Goal: Task Accomplishment & Management: Manage account settings

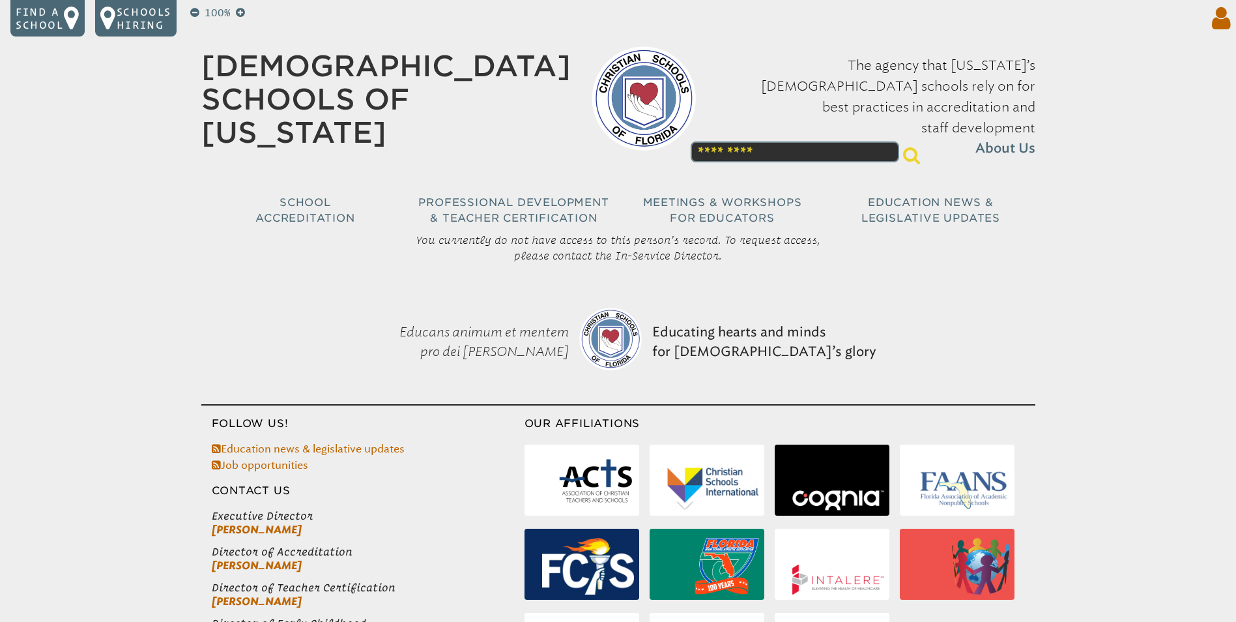
type input "**********"
click at [1222, 25] on icon at bounding box center [1219, 18] width 24 height 26
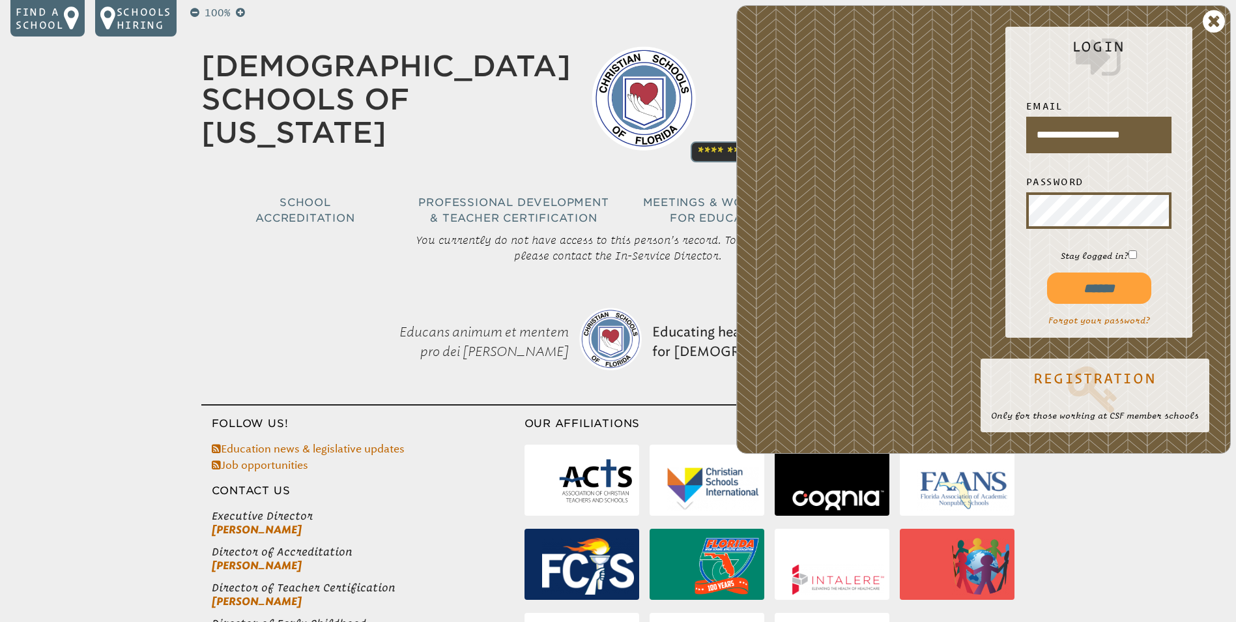
click at [1094, 289] on input "******" at bounding box center [1099, 287] width 104 height 31
type input "**********"
